Goal: Navigation & Orientation: Find specific page/section

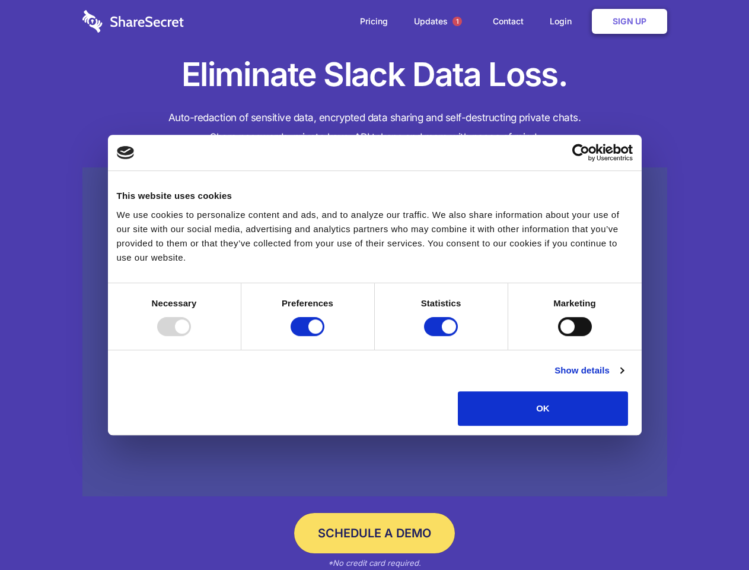
click at [191, 336] on div at bounding box center [174, 326] width 34 height 19
click at [325, 336] on input "Preferences" at bounding box center [308, 326] width 34 height 19
checkbox input "false"
click at [443, 336] on input "Statistics" at bounding box center [441, 326] width 34 height 19
checkbox input "false"
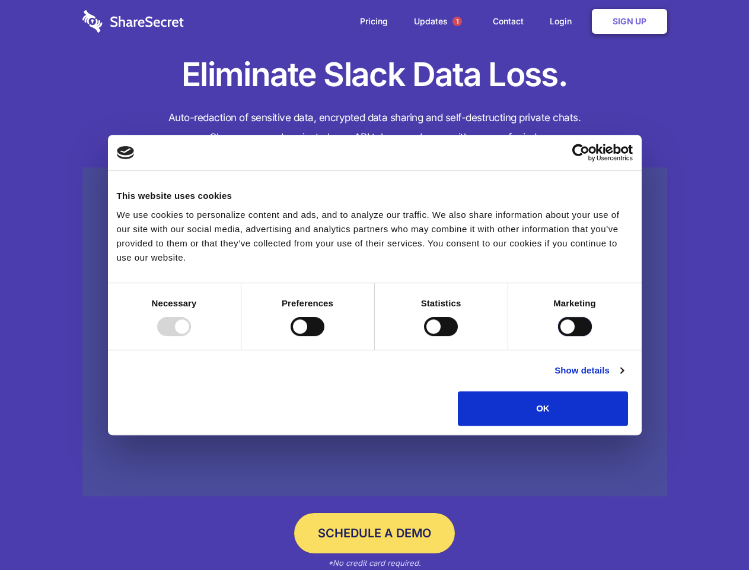
click at [558, 336] on input "Marketing" at bounding box center [575, 326] width 34 height 19
checkbox input "true"
click at [624, 377] on link "Show details" at bounding box center [589, 370] width 69 height 14
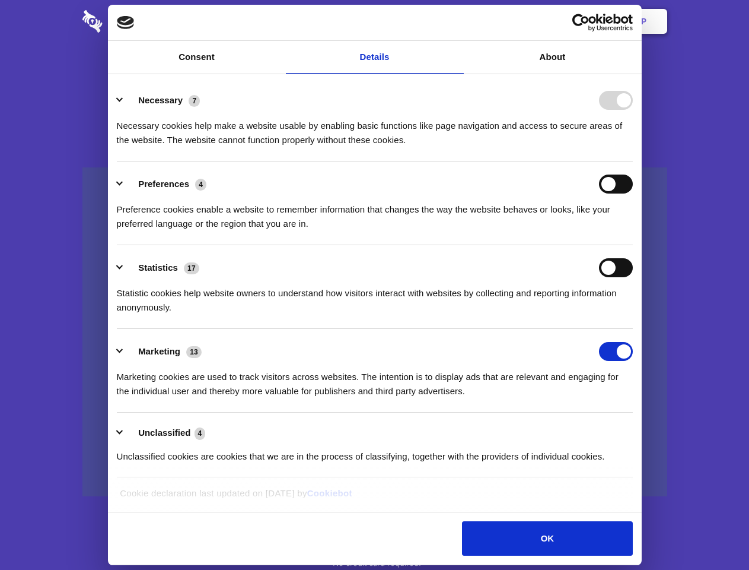
click at [633, 161] on li "Necessary 7 Necessary cookies help make a website usable by enabling basic func…" at bounding box center [375, 120] width 516 height 84
click at [457, 21] on span "1" at bounding box center [457, 21] width 9 height 9
